Goal: Information Seeking & Learning: Learn about a topic

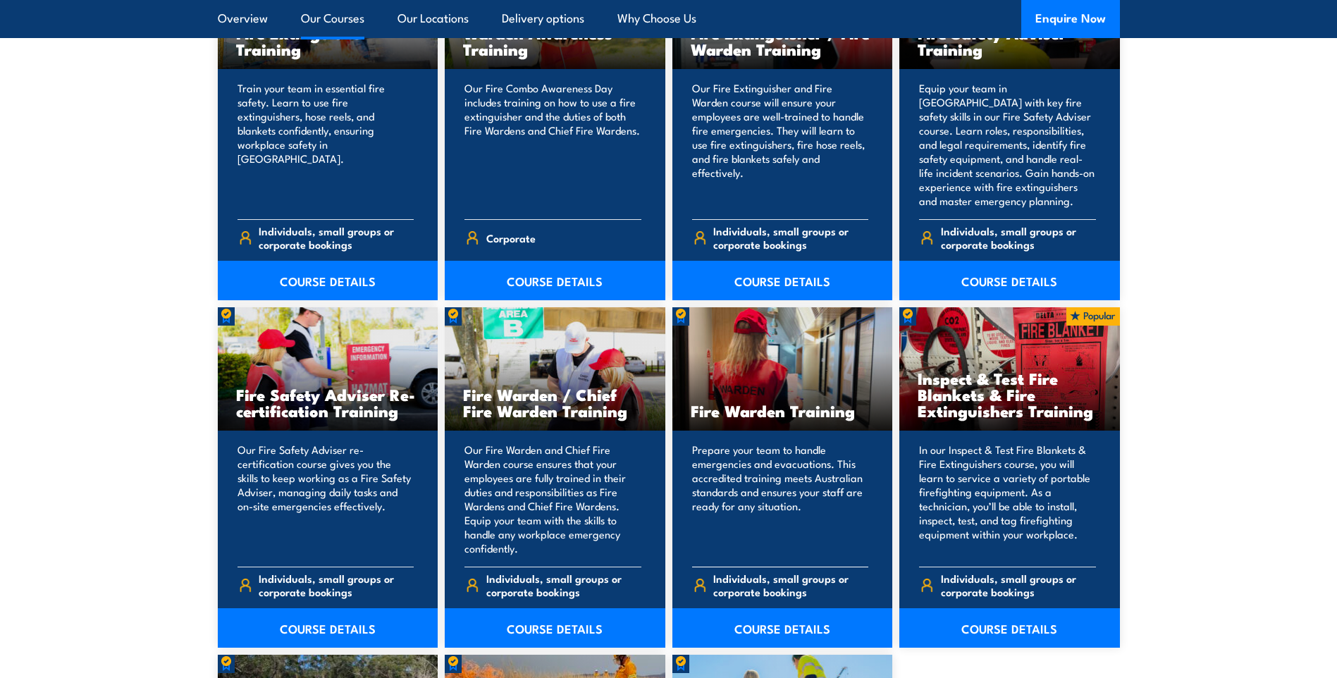
scroll to position [1692, 0]
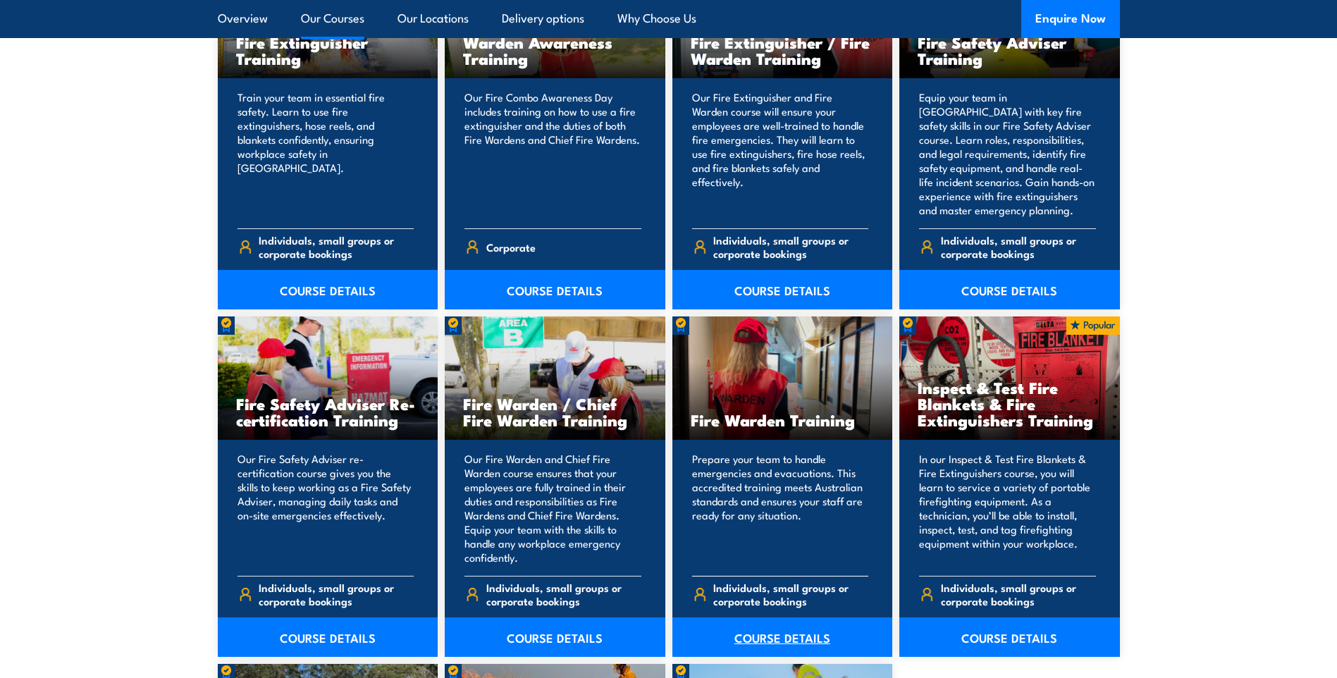
click at [775, 630] on link "COURSE DETAILS" at bounding box center [783, 637] width 221 height 39
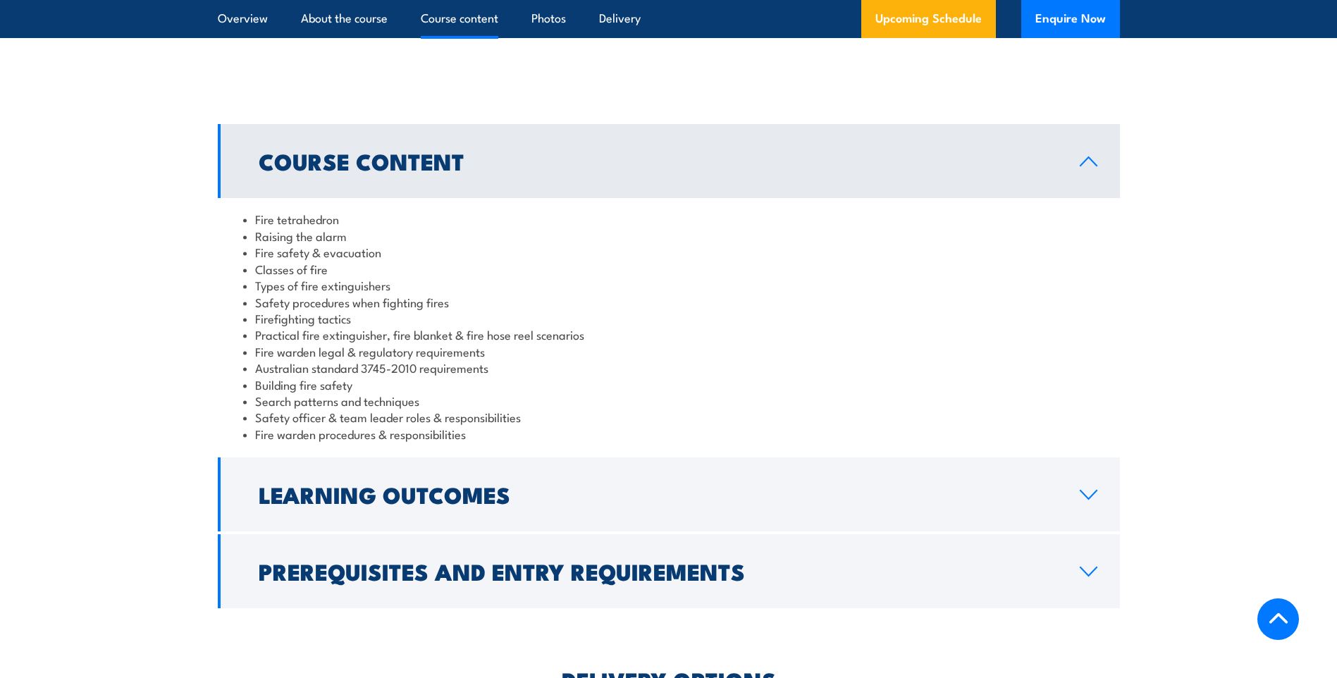
scroll to position [1128, 0]
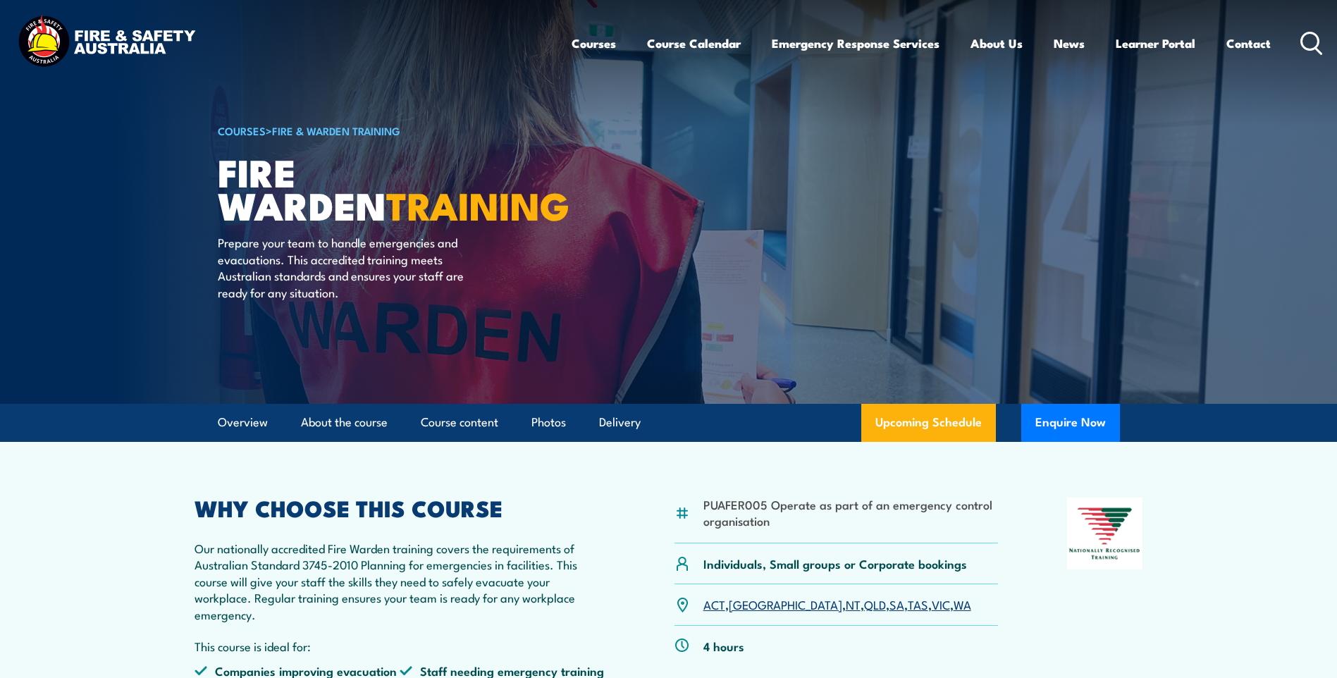
click at [770, 521] on li "PUAFER005 Operate as part of an emergency control organisation" at bounding box center [851, 512] width 295 height 33
drag, startPoint x: 766, startPoint y: 524, endPoint x: 667, endPoint y: 467, distance: 115.0
copy div "PUAFER005 Operate as part of an emergency control organisation"
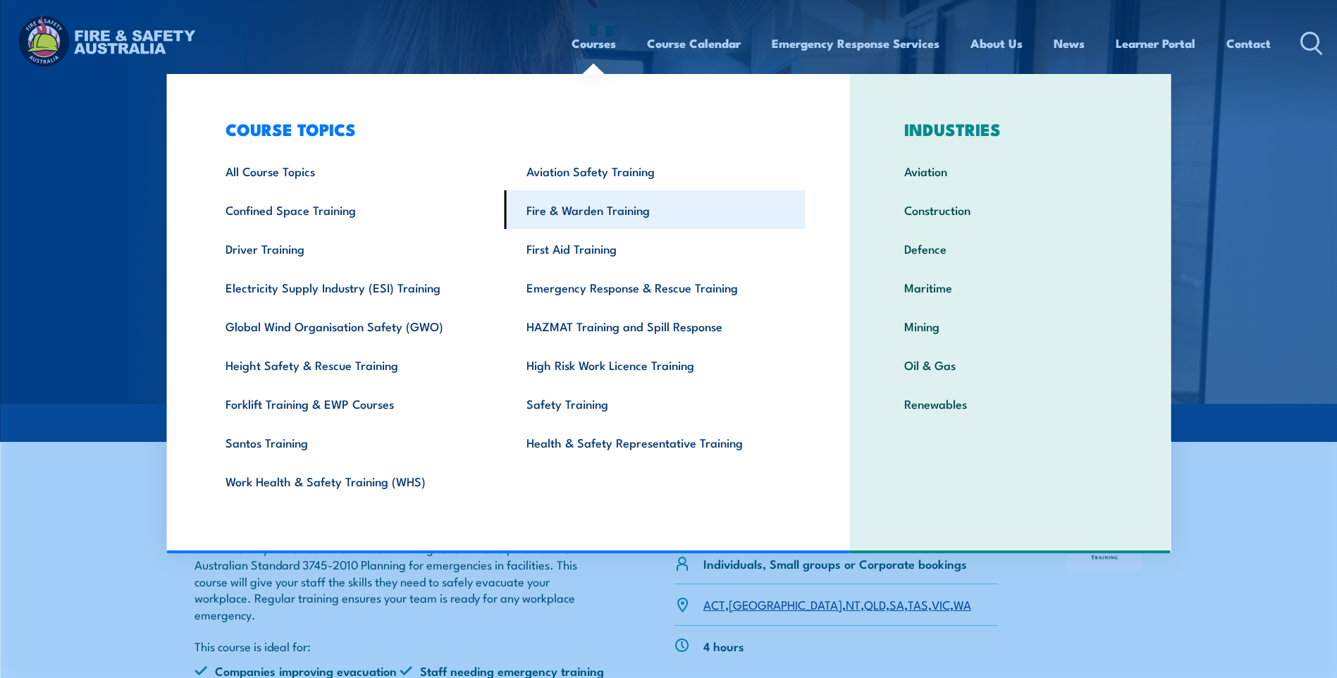
click at [596, 213] on link "Fire & Warden Training" at bounding box center [655, 209] width 301 height 39
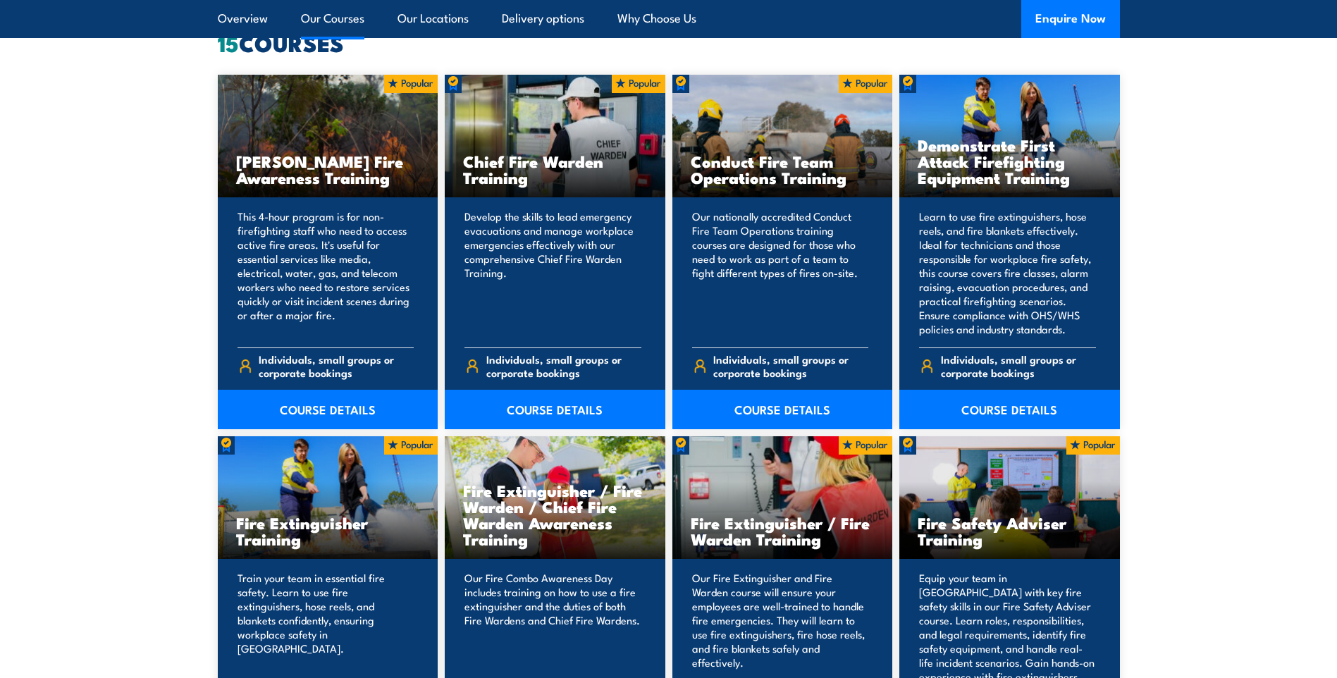
scroll to position [1128, 0]
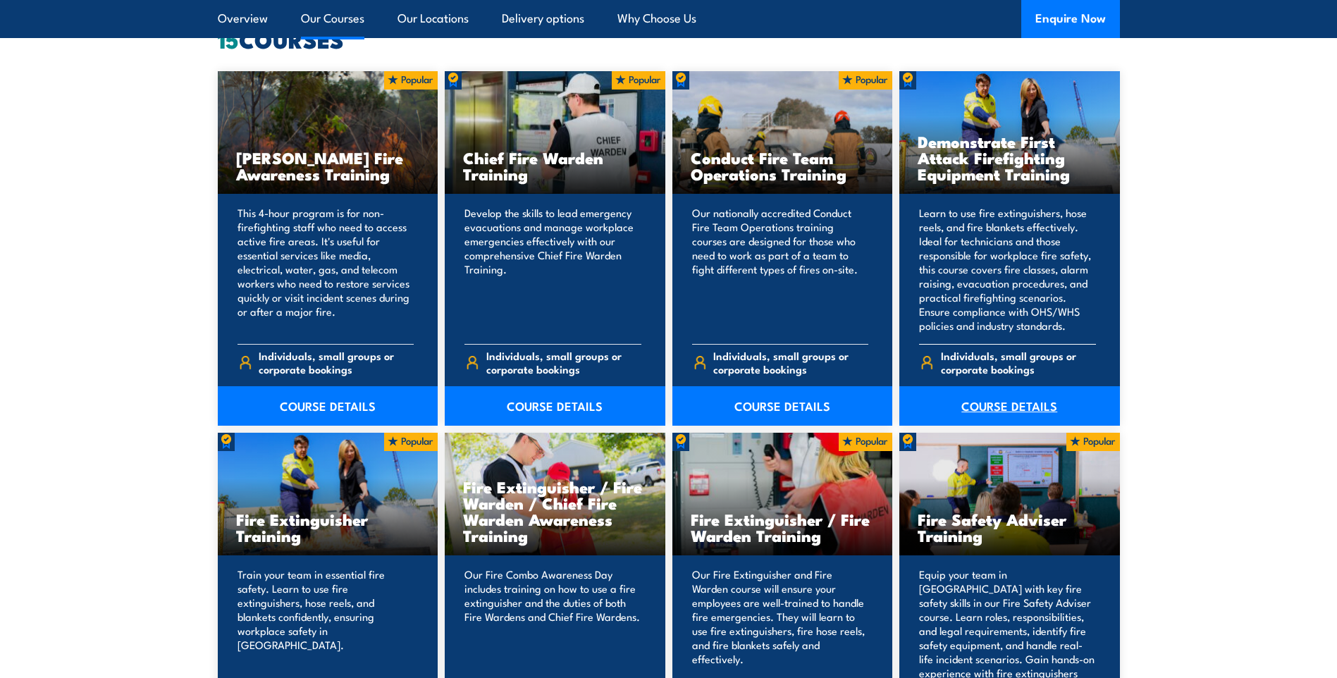
click at [1003, 408] on link "COURSE DETAILS" at bounding box center [1009, 405] width 221 height 39
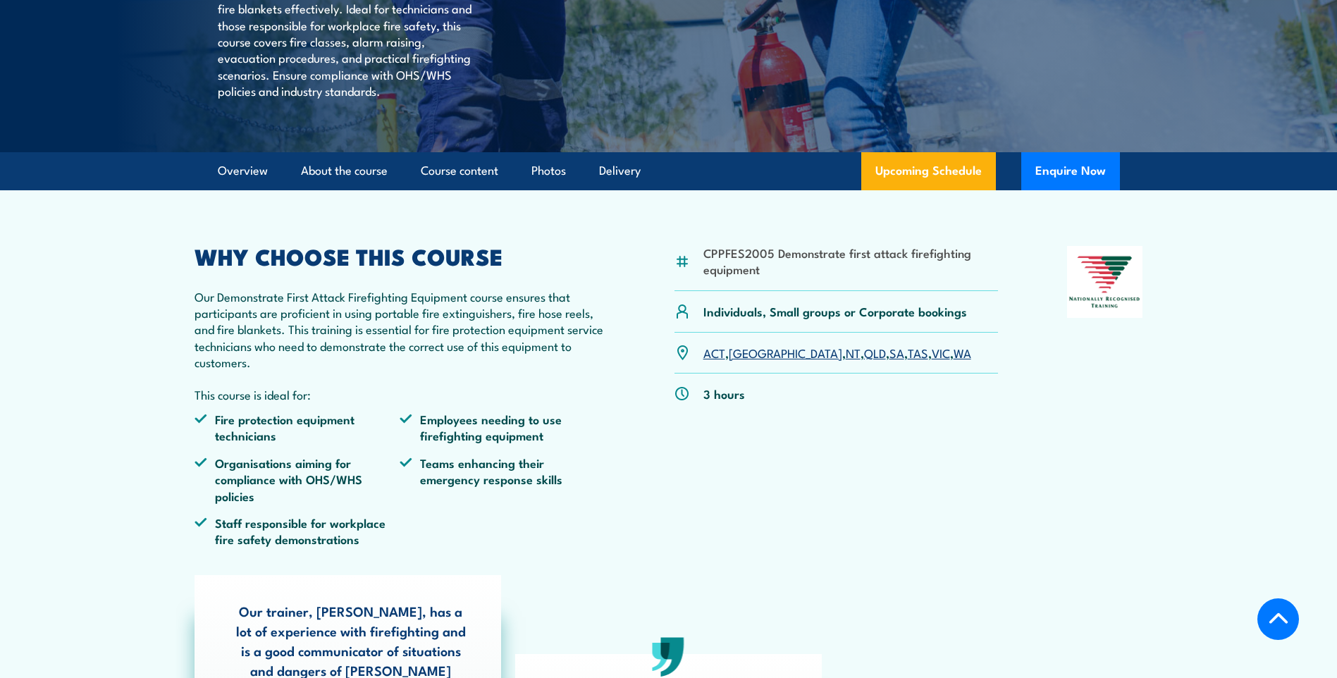
scroll to position [352, 0]
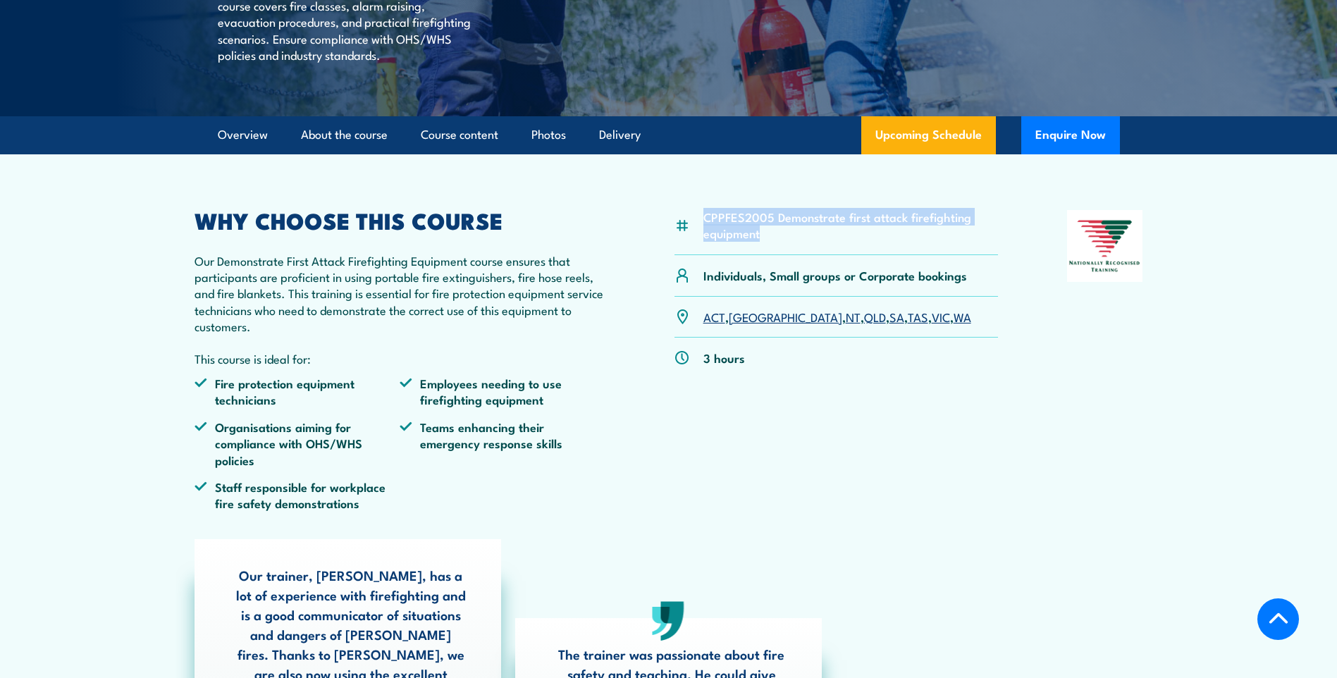
drag, startPoint x: 704, startPoint y: 243, endPoint x: 766, endPoint y: 268, distance: 66.1
click at [766, 242] on li "CPPFES2005 Demonstrate first attack firefighting equipment" at bounding box center [851, 225] width 295 height 33
copy li "CPPFES2005 Demonstrate first attack firefighting equipment"
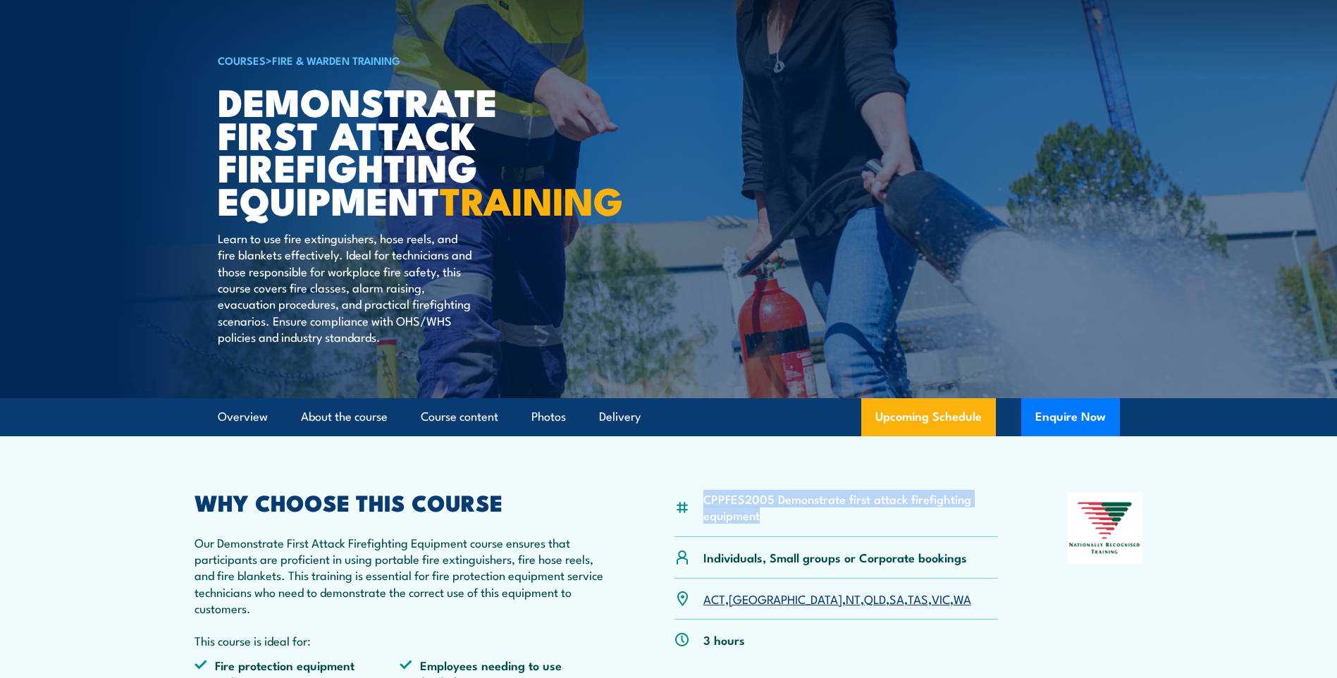
scroll to position [0, 0]
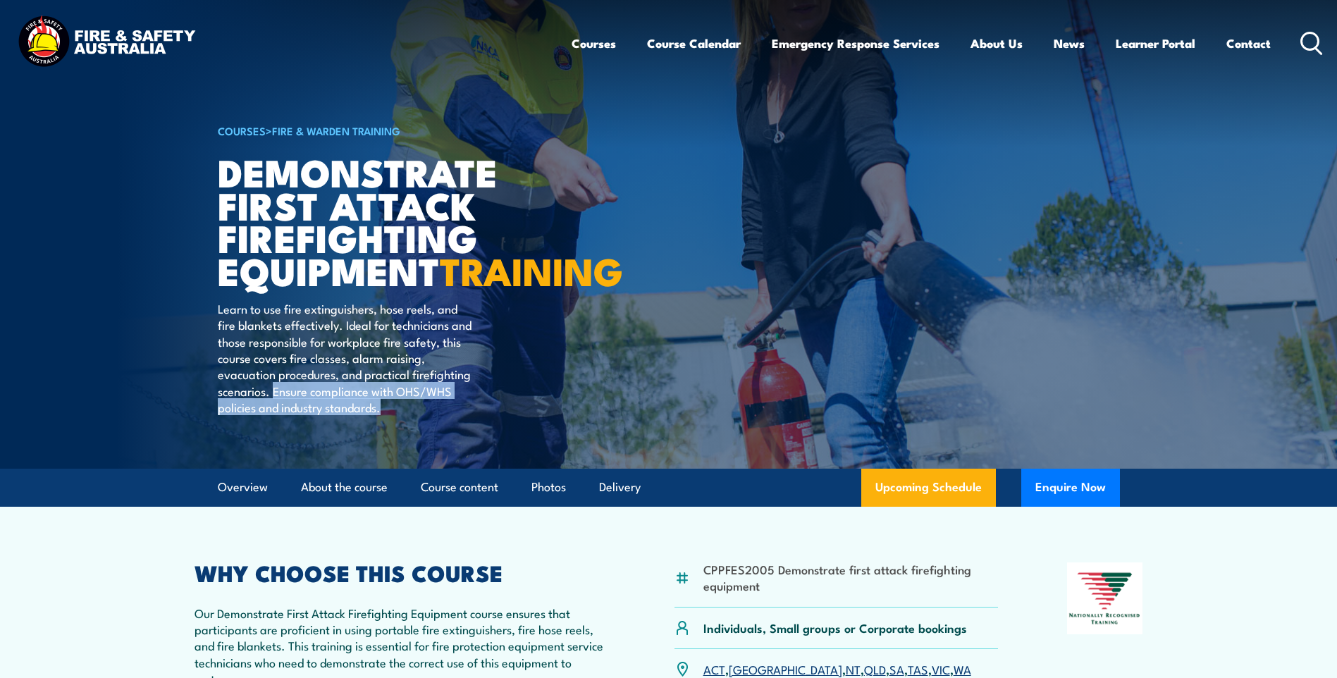
drag, startPoint x: 272, startPoint y: 424, endPoint x: 397, endPoint y: 446, distance: 126.8
click at [397, 416] on p "Learn to use fire extinguishers, hose reels, and fire blankets effectively. Ide…" at bounding box center [346, 358] width 257 height 116
copy p "Ensure compliance with OHS/WHS policies and industry standards."
